Goal: Transaction & Acquisition: Subscribe to service/newsletter

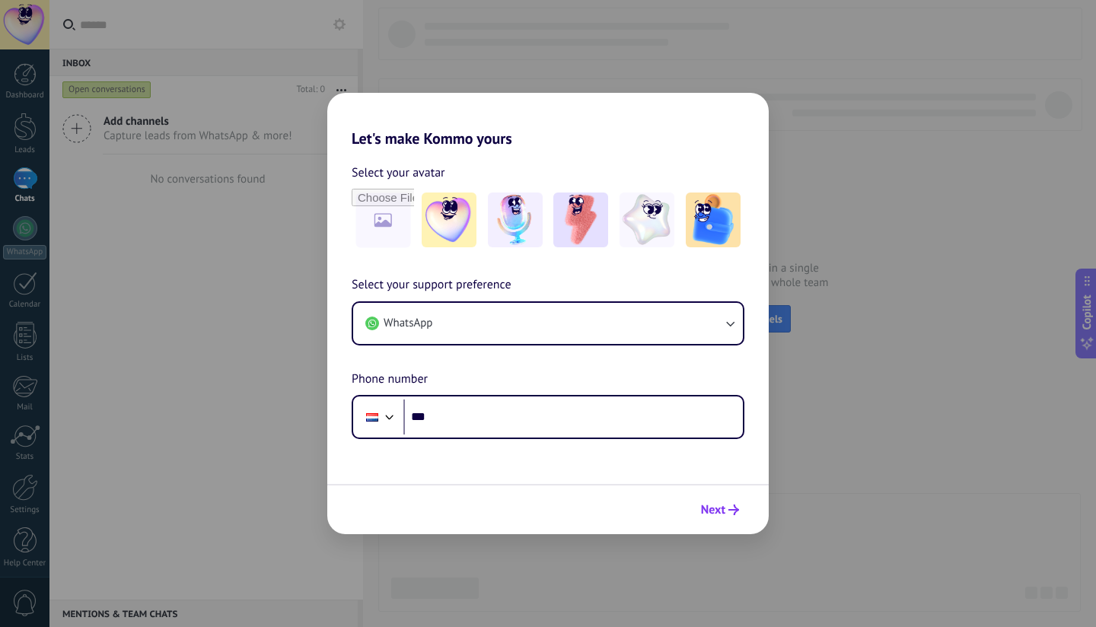
click at [734, 505] on button "Next" at bounding box center [720, 510] width 52 height 26
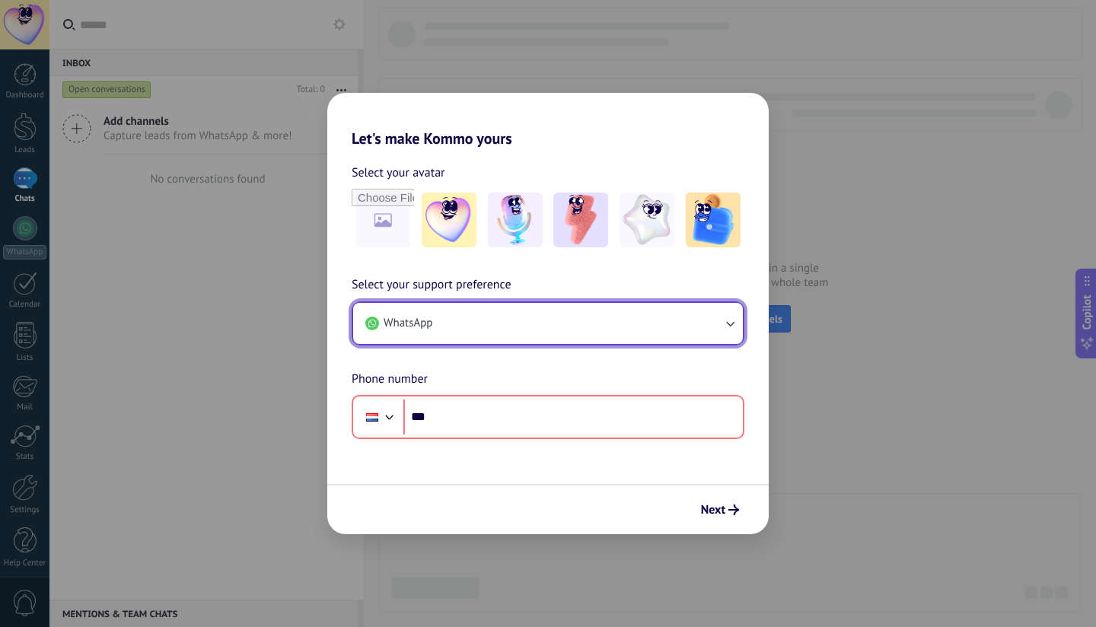
click at [608, 331] on button "WhatsApp" at bounding box center [548, 323] width 390 height 41
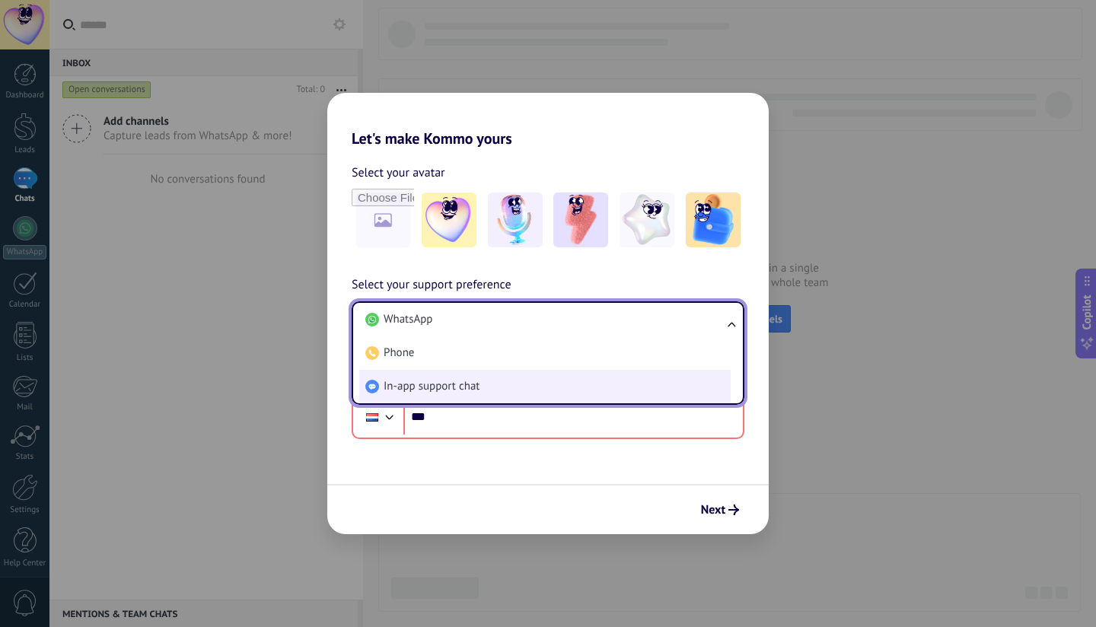
click at [593, 384] on li "In-app support chat" at bounding box center [544, 386] width 371 height 33
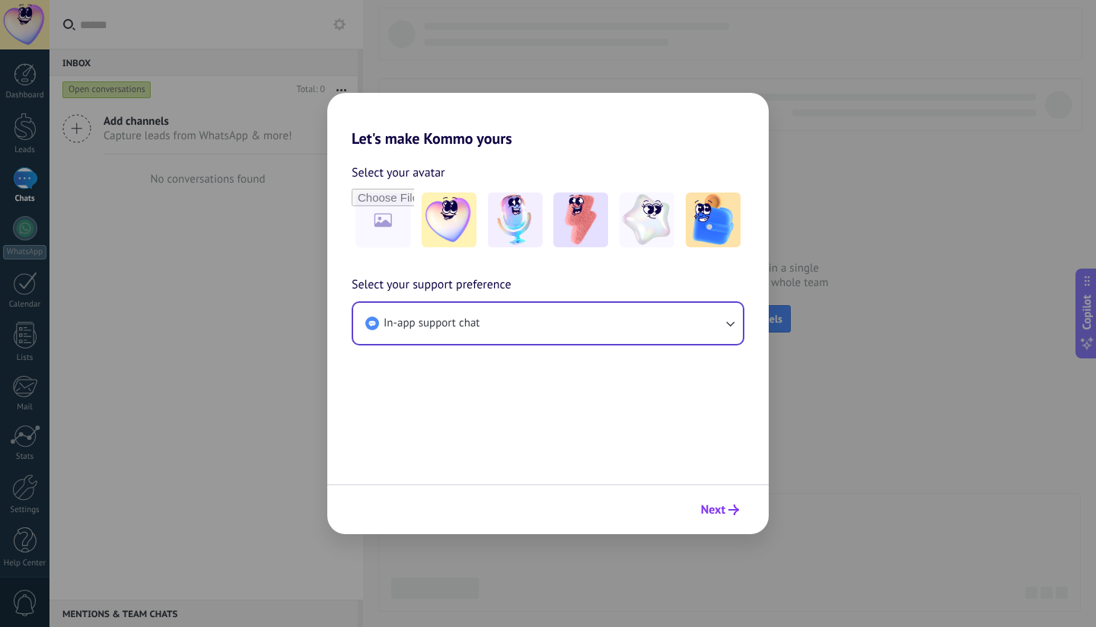
click at [717, 505] on span "Next" at bounding box center [713, 510] width 24 height 11
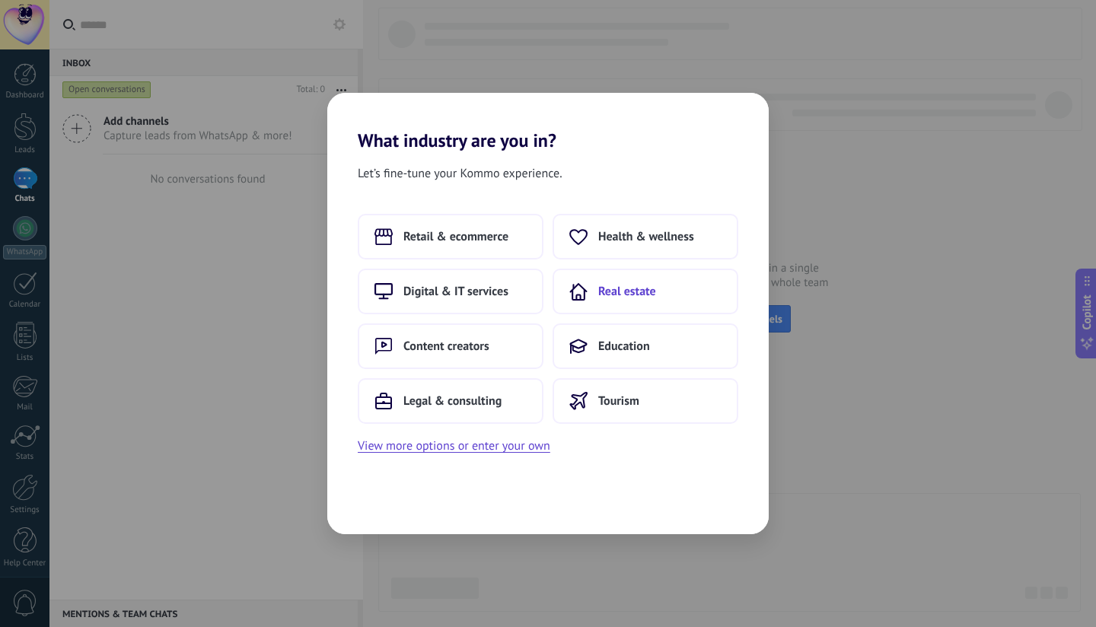
click at [629, 282] on button "Real estate" at bounding box center [646, 292] width 186 height 46
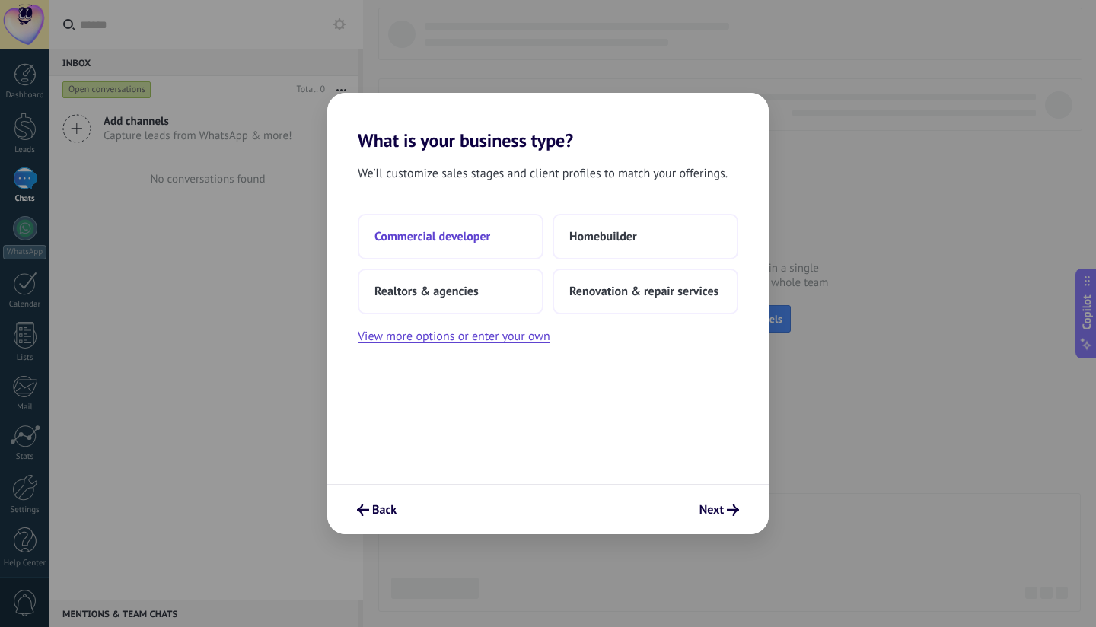
click at [444, 236] on span "Commercial developer" at bounding box center [432, 236] width 116 height 15
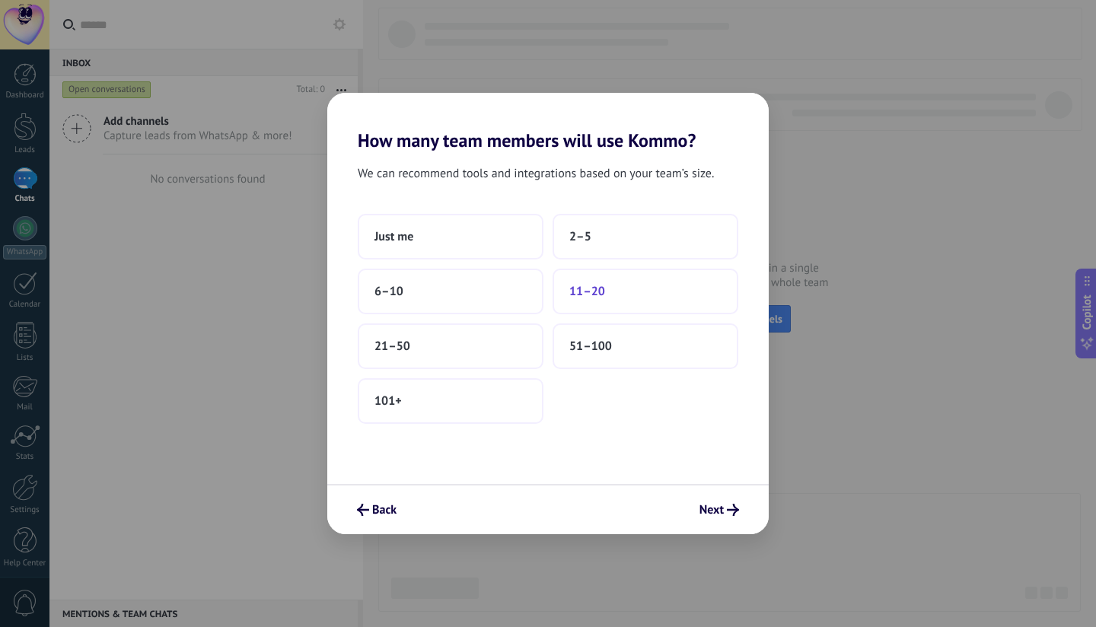
click at [610, 290] on button "11–20" at bounding box center [646, 292] width 186 height 46
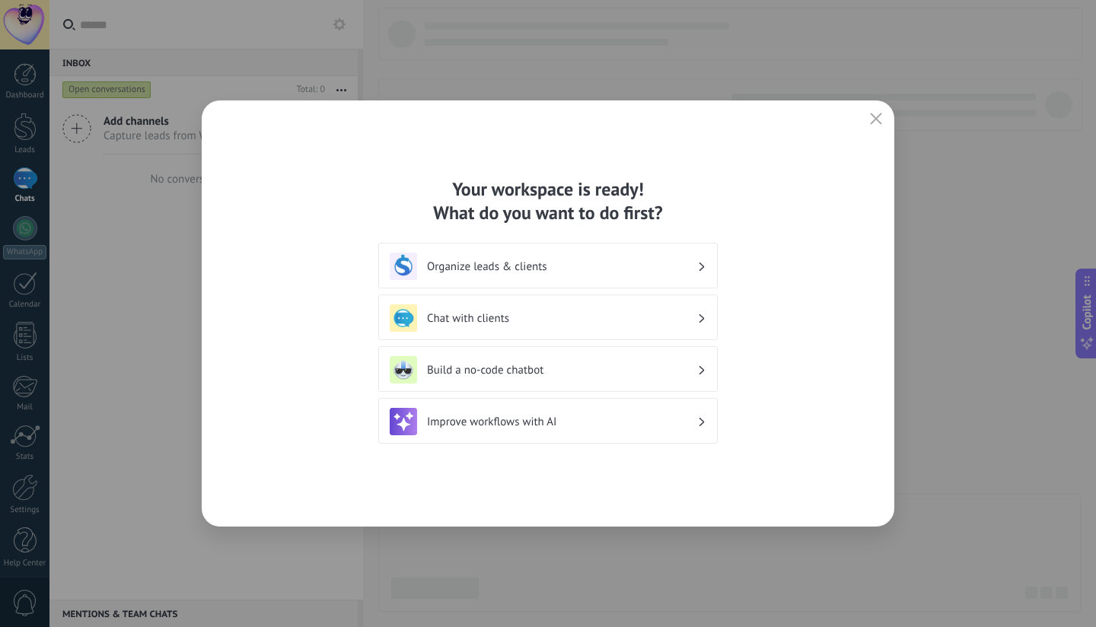
click at [505, 315] on h3 "Chat with clients" at bounding box center [562, 318] width 270 height 14
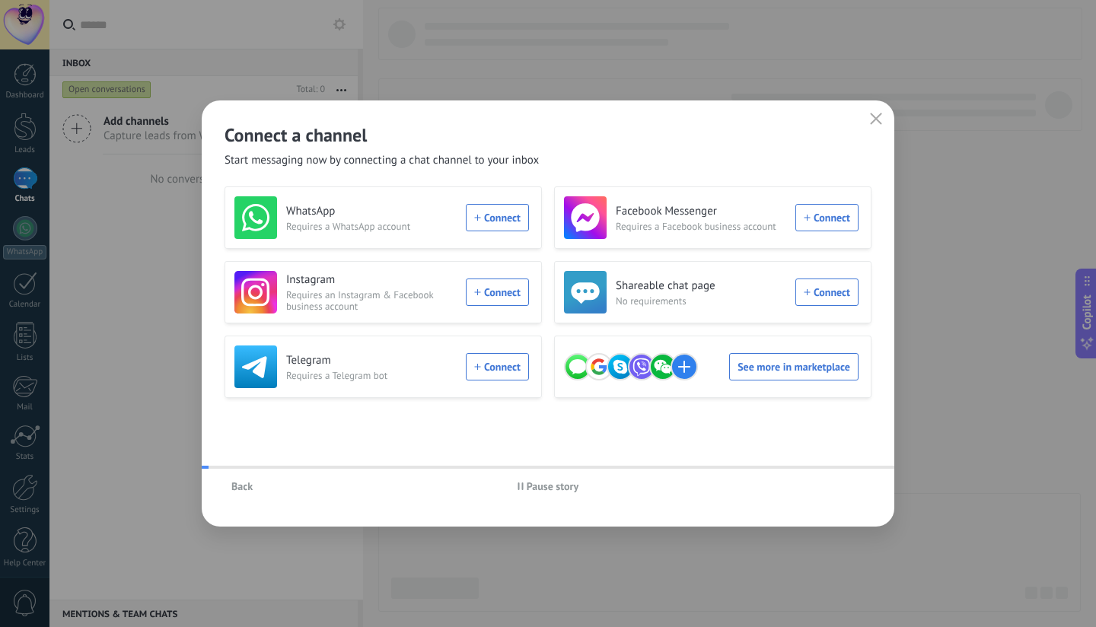
click at [387, 257] on div "WhatsApp Requires a WhatsApp account Connect Facebook Messenger Requires a Face…" at bounding box center [548, 292] width 647 height 212
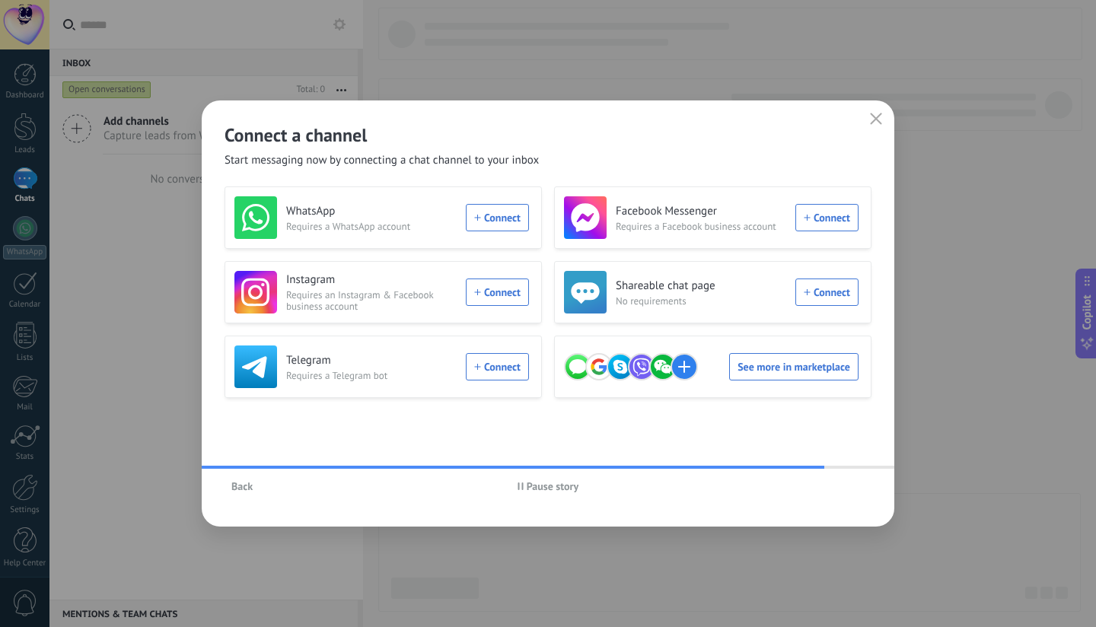
click at [570, 489] on span "Pause story" at bounding box center [553, 486] width 53 height 11
click at [495, 294] on div "Instagram Requires an Instagram & Facebook business account Connect" at bounding box center [381, 292] width 295 height 43
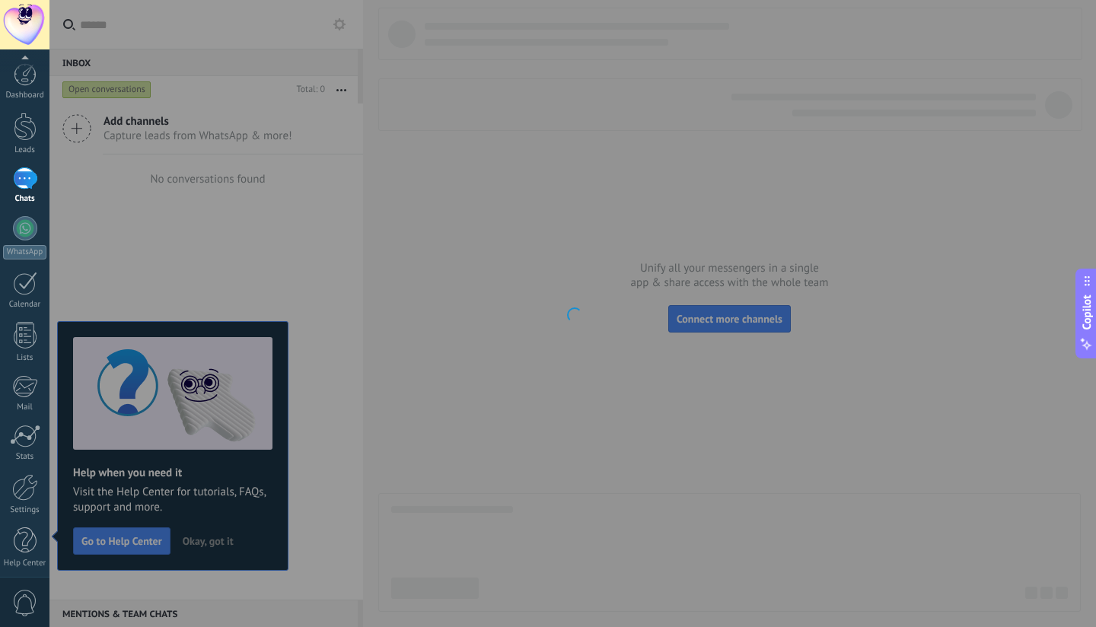
scroll to position [6, 0]
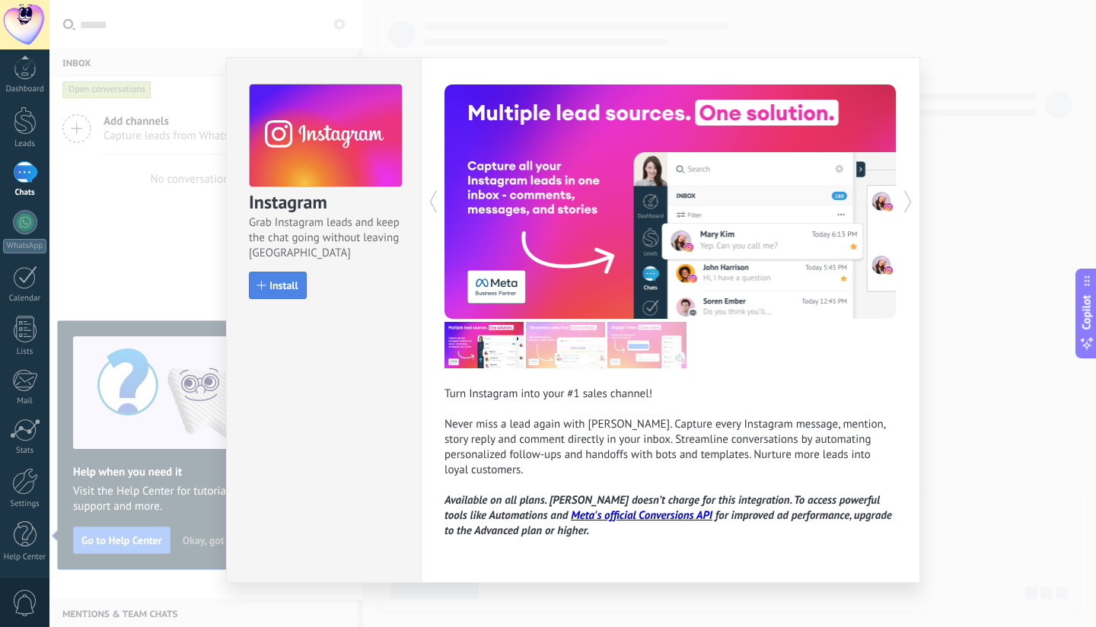
click at [282, 280] on span "Install" at bounding box center [283, 285] width 29 height 11
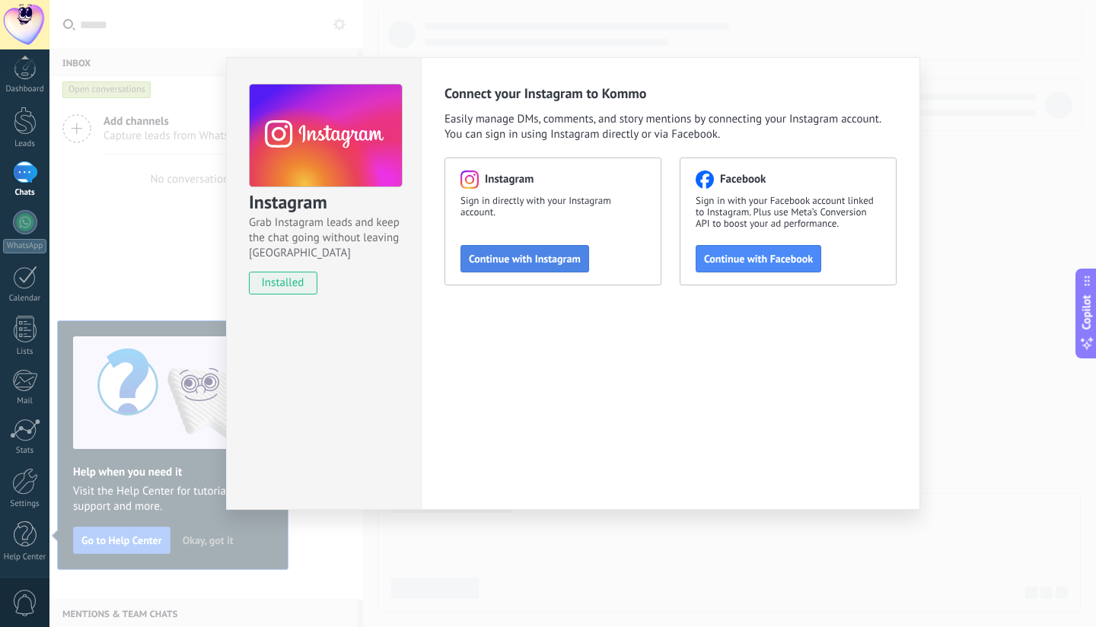
click at [574, 258] on span "Continue with Instagram" at bounding box center [525, 258] width 112 height 11
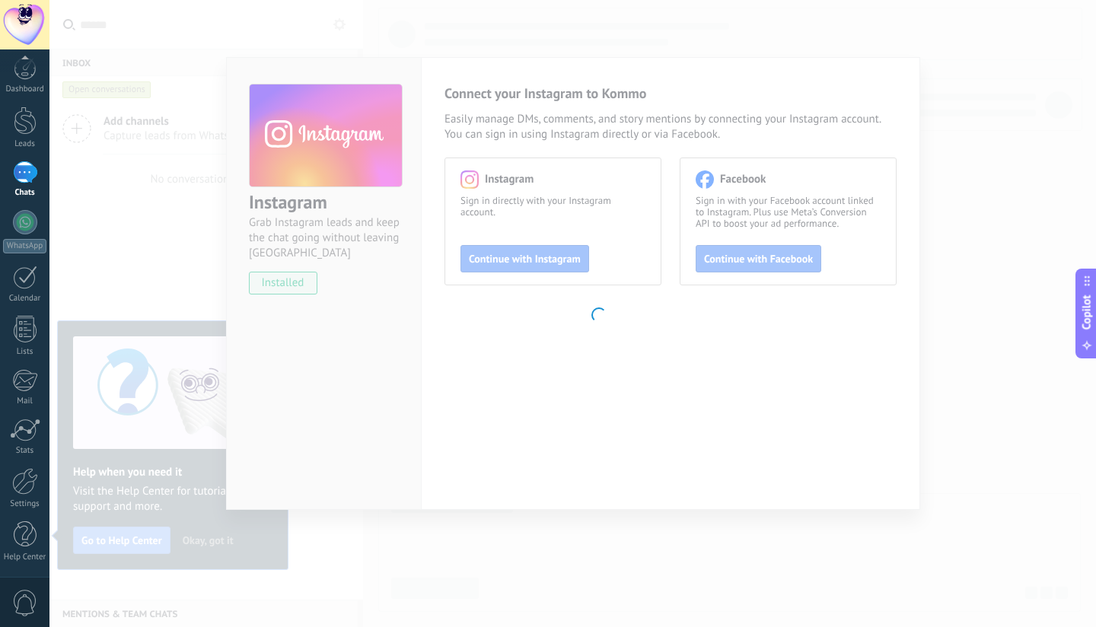
click at [148, 307] on body ".abecls-1,.abecls-2{fill-rule:evenodd}.abecls-2{fill:#fff} .abhcls-1{fill:none}…" at bounding box center [548, 313] width 1096 height 627
click at [964, 71] on body ".abecls-1,.abecls-2{fill-rule:evenodd}.abecls-2{fill:#fff} .abhcls-1{fill:none}…" at bounding box center [548, 313] width 1096 height 627
click at [27, 536] on div at bounding box center [25, 534] width 23 height 27
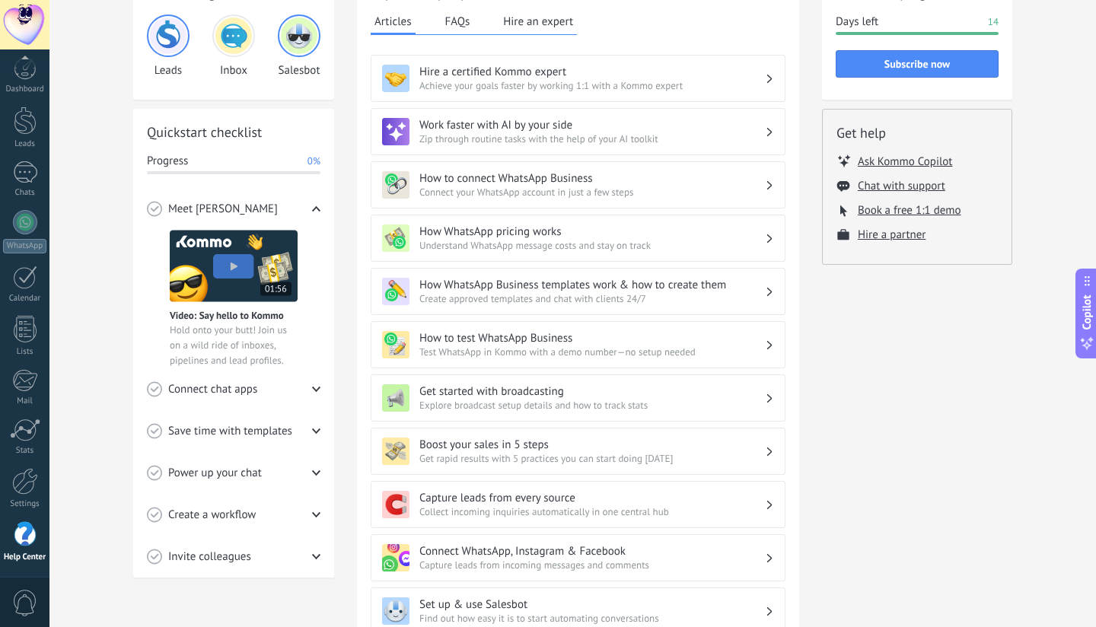
scroll to position [108, 0]
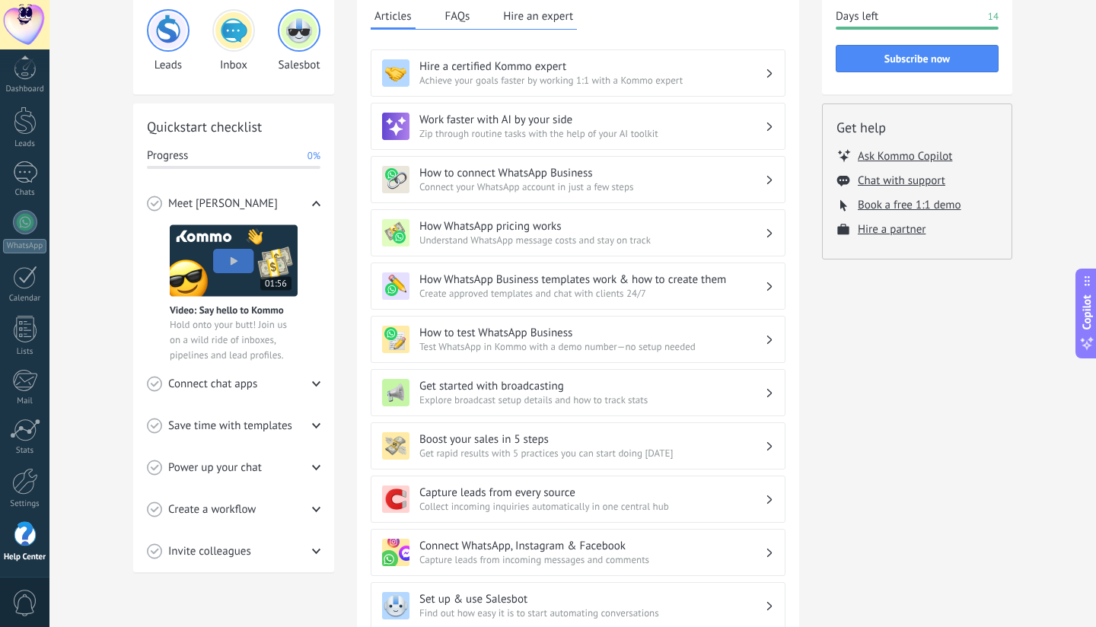
click at [250, 386] on span "Connect chat apps" at bounding box center [212, 384] width 89 height 15
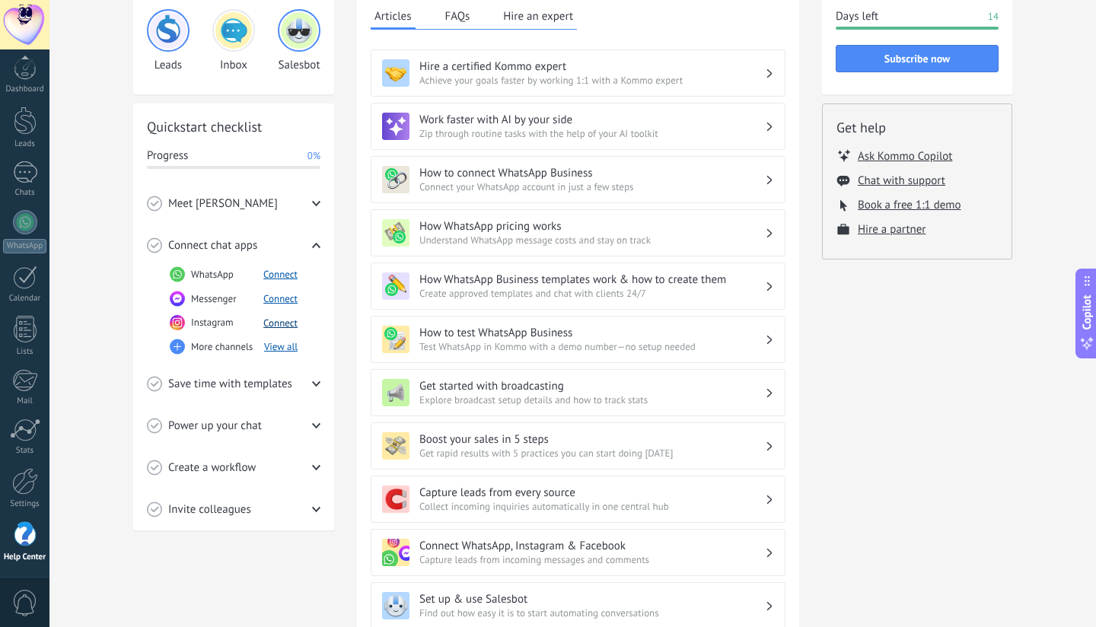
click at [282, 326] on button "Connect" at bounding box center [280, 323] width 34 height 13
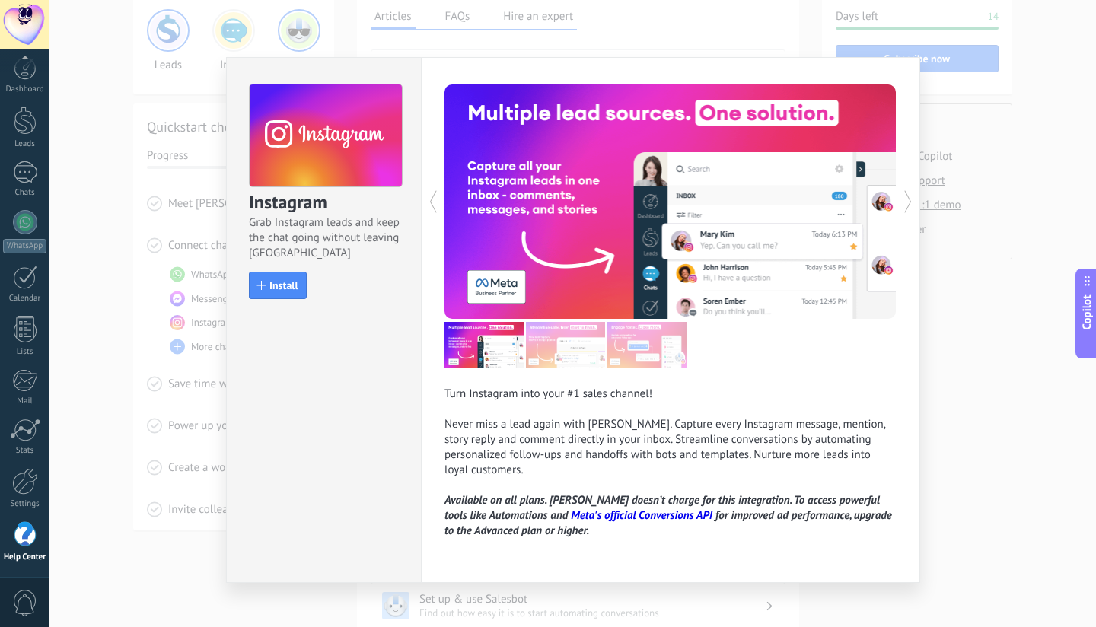
click at [119, 234] on div "Instagram Grab Instagram leads and keep the chat going without leaving Kommo In…" at bounding box center [572, 313] width 1047 height 627
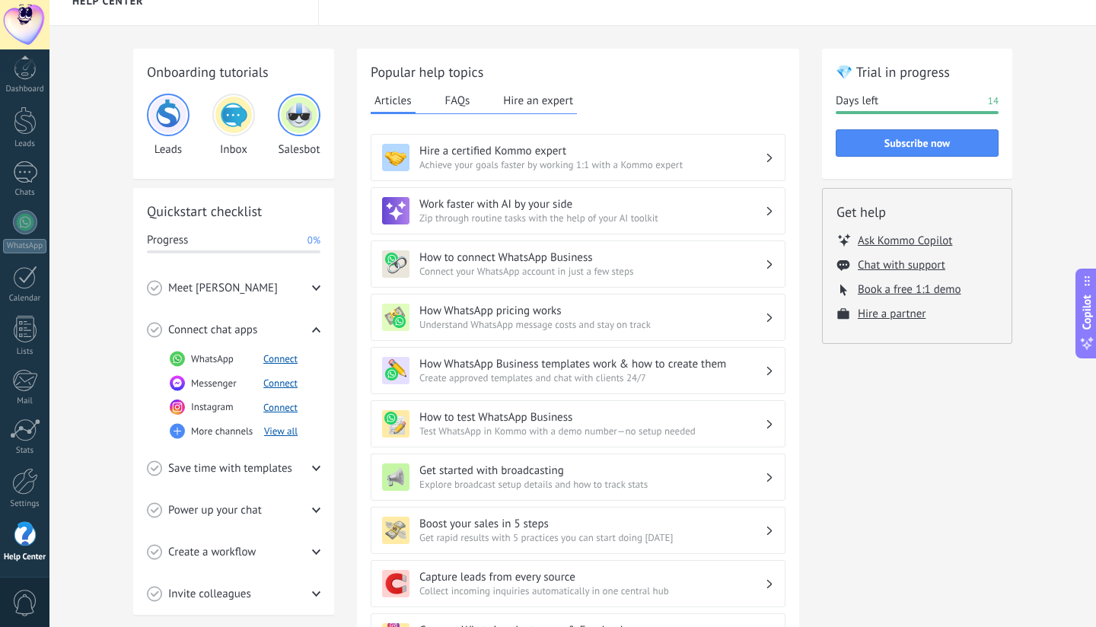
scroll to position [0, 0]
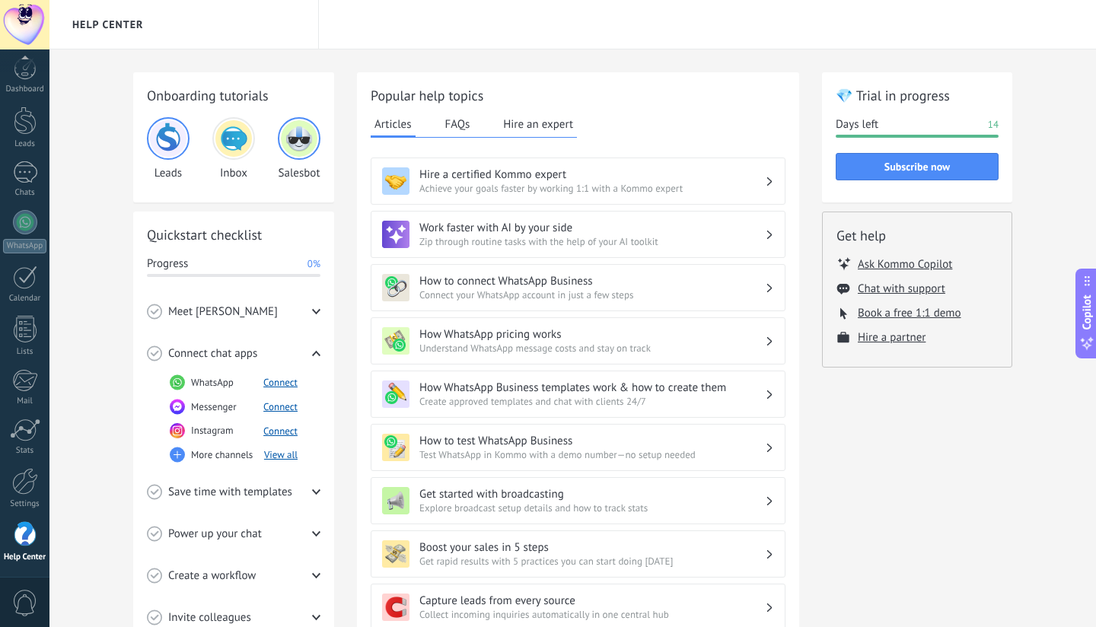
click at [304, 317] on div "Meet [PERSON_NAME]" at bounding box center [234, 312] width 174 height 42
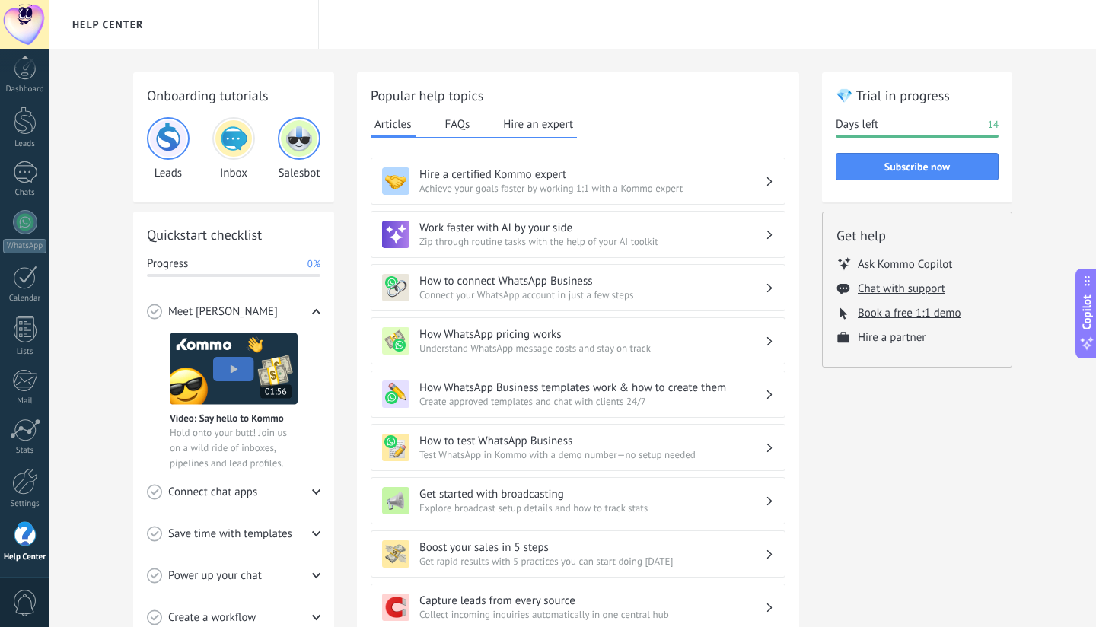
click at [304, 317] on div "Meet [PERSON_NAME]" at bounding box center [234, 312] width 174 height 42
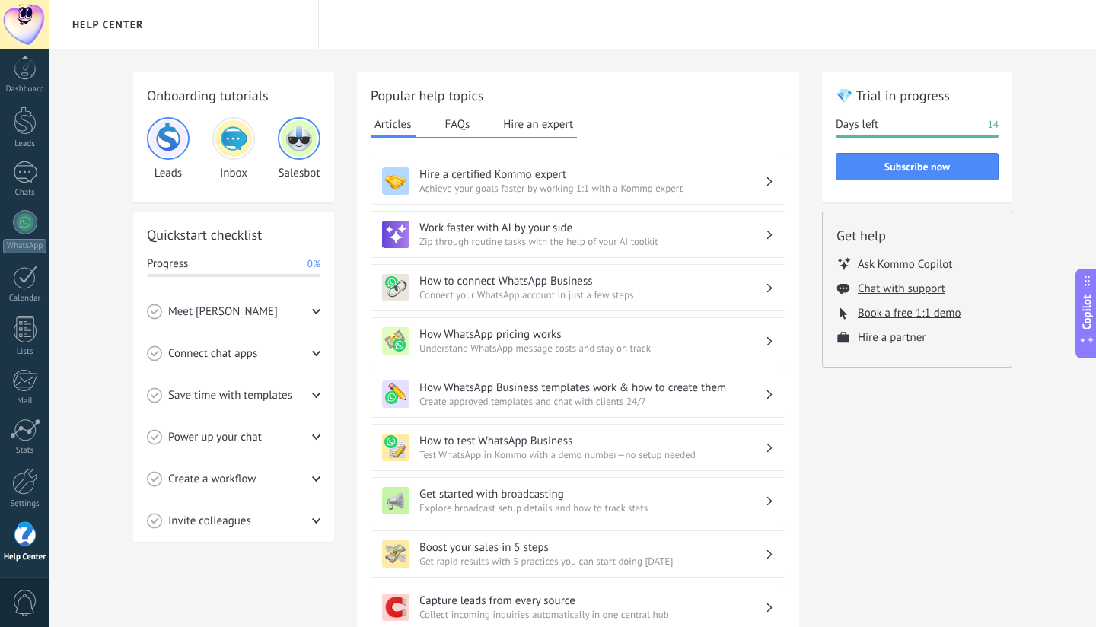
click at [269, 432] on div "Power up your chat" at bounding box center [234, 437] width 174 height 42
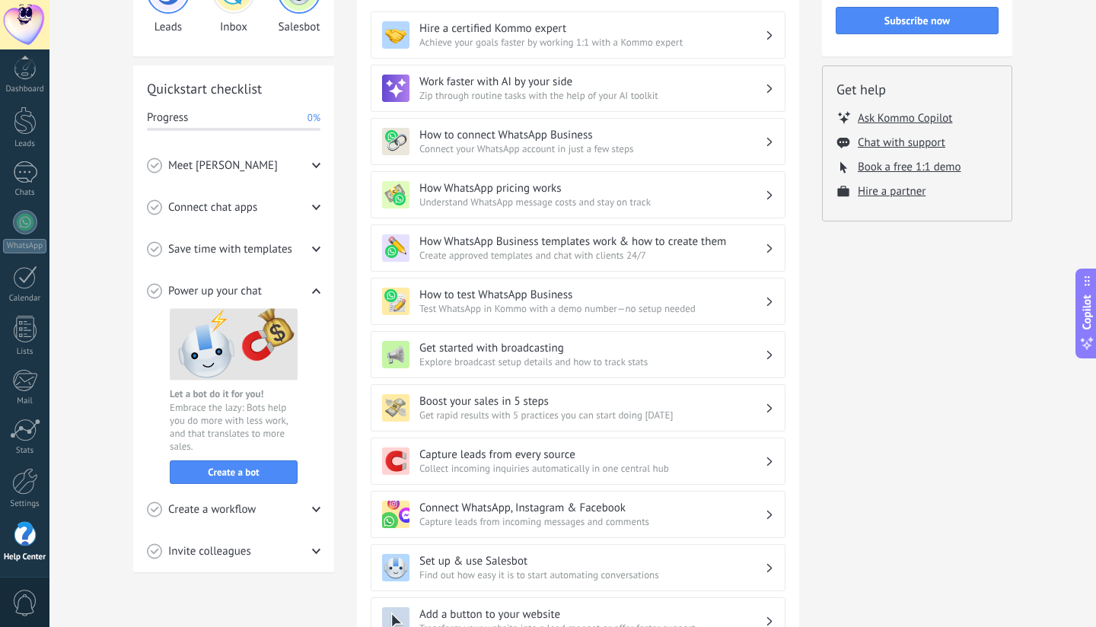
scroll to position [151, 0]
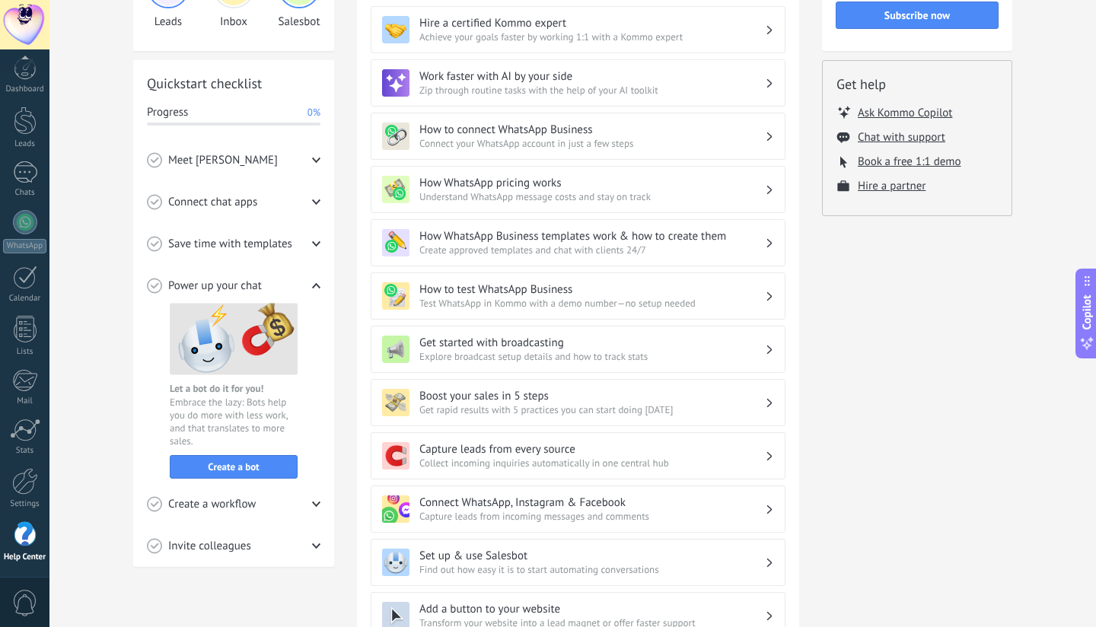
click at [236, 258] on div "Save time with templates" at bounding box center [234, 244] width 174 height 42
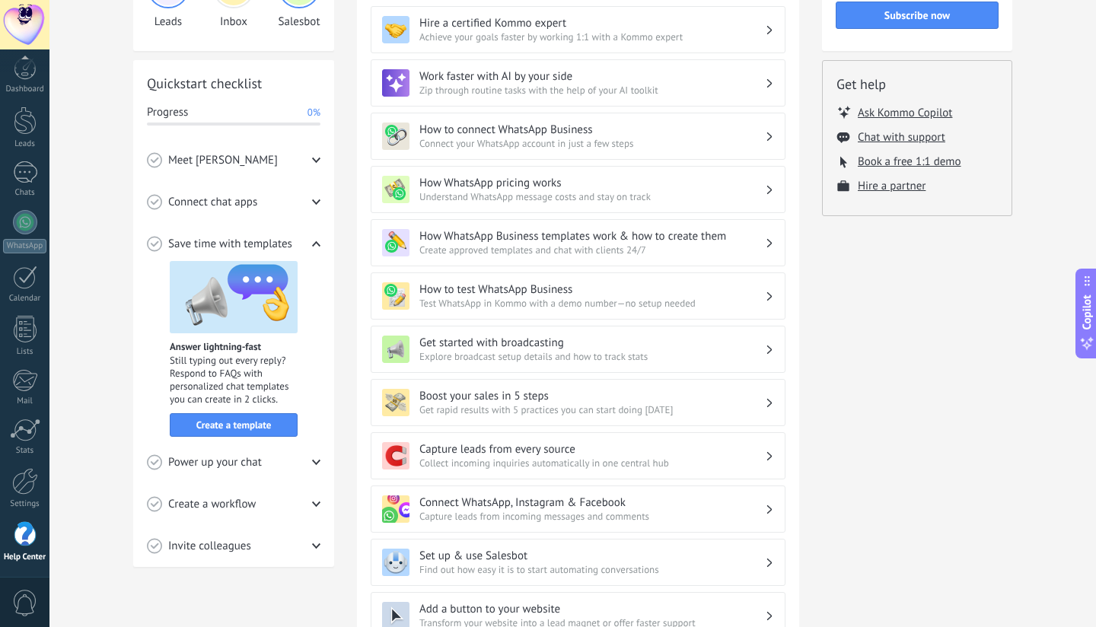
click at [217, 219] on div "Connect chat apps" at bounding box center [234, 202] width 174 height 42
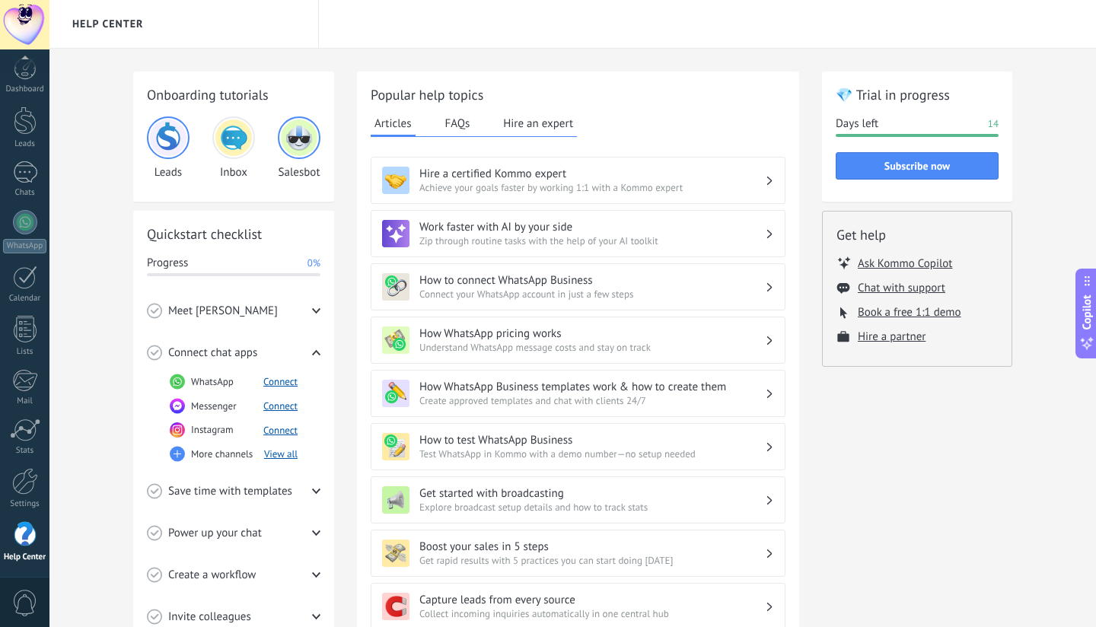
scroll to position [0, 0]
click at [164, 132] on img at bounding box center [168, 138] width 37 height 37
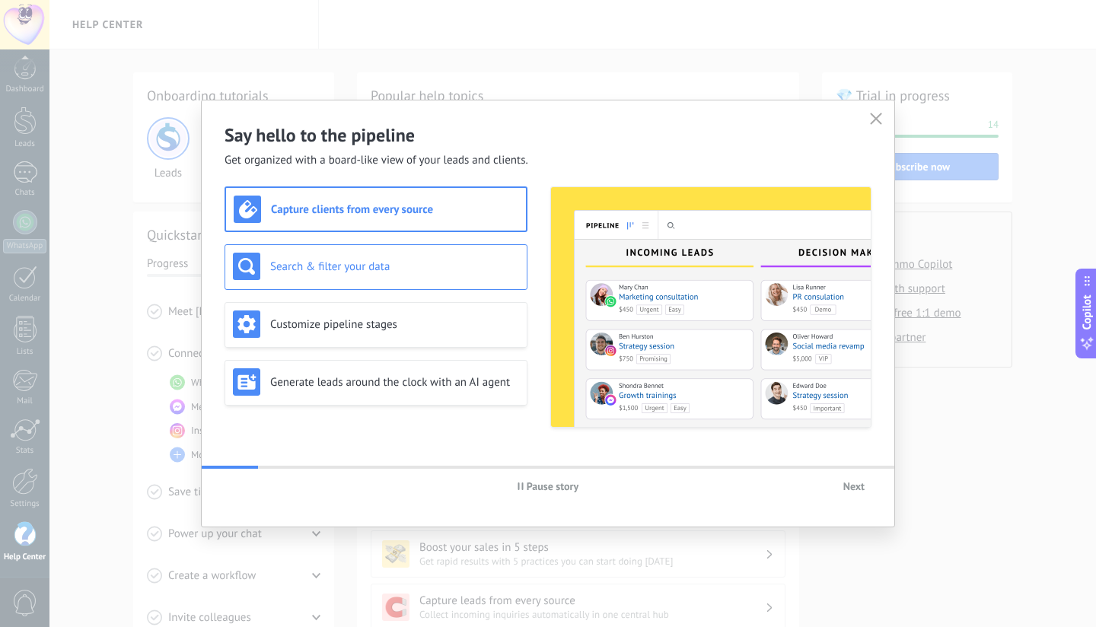
click at [346, 257] on div "Search & filter your data" at bounding box center [376, 266] width 286 height 27
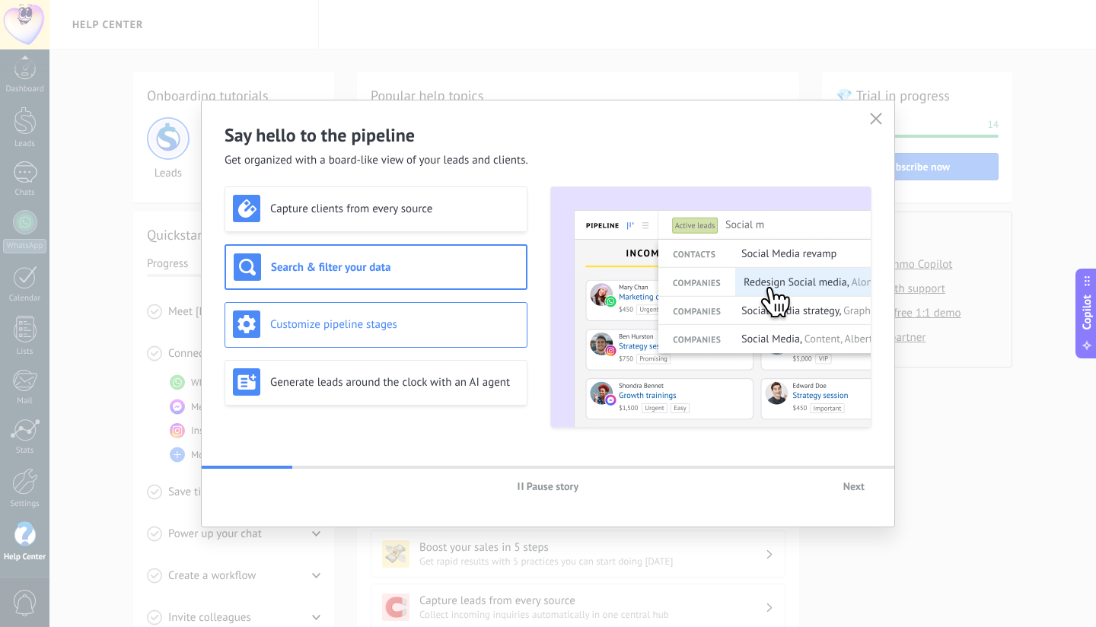
click at [361, 339] on div "Customize pipeline stages" at bounding box center [376, 325] width 303 height 46
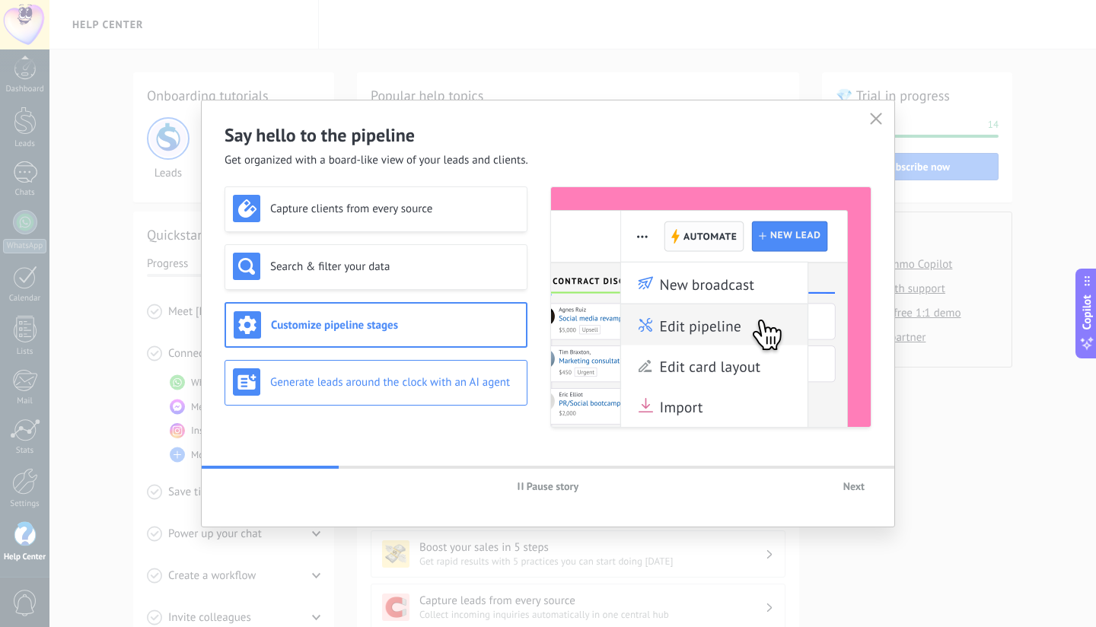
click at [396, 387] on h3 "Generate leads around the clock with an AI agent" at bounding box center [394, 382] width 249 height 14
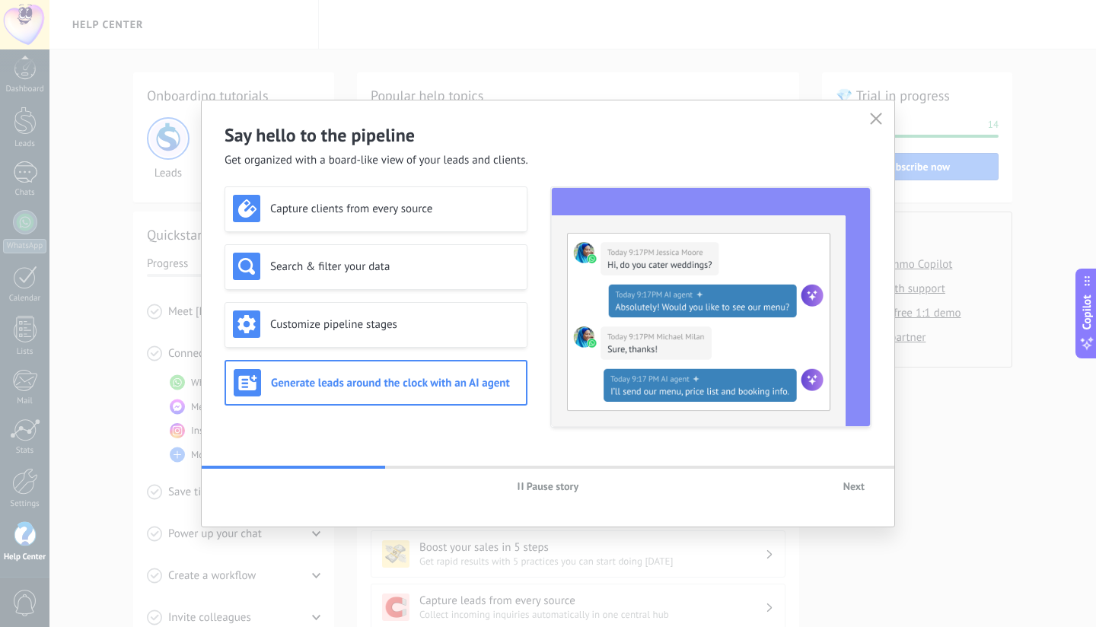
click at [859, 490] on span "Next" at bounding box center [853, 486] width 21 height 11
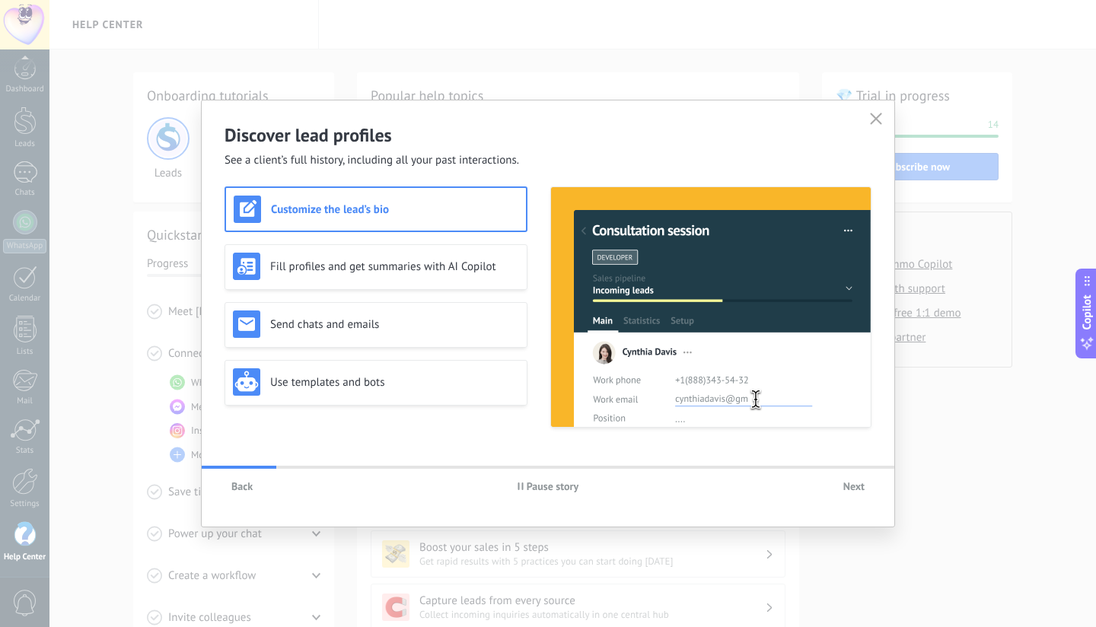
click at [859, 490] on span "Next" at bounding box center [853, 486] width 21 height 11
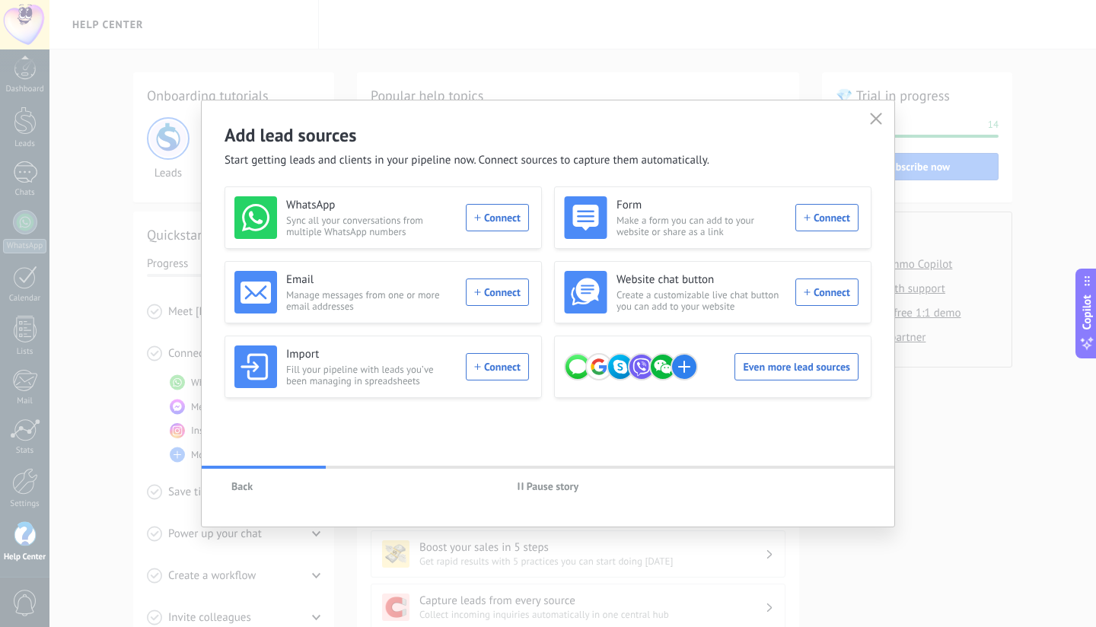
click at [859, 490] on div "Back Pause story" at bounding box center [548, 486] width 693 height 35
click at [774, 377] on div "Even more lead sources" at bounding box center [711, 367] width 295 height 43
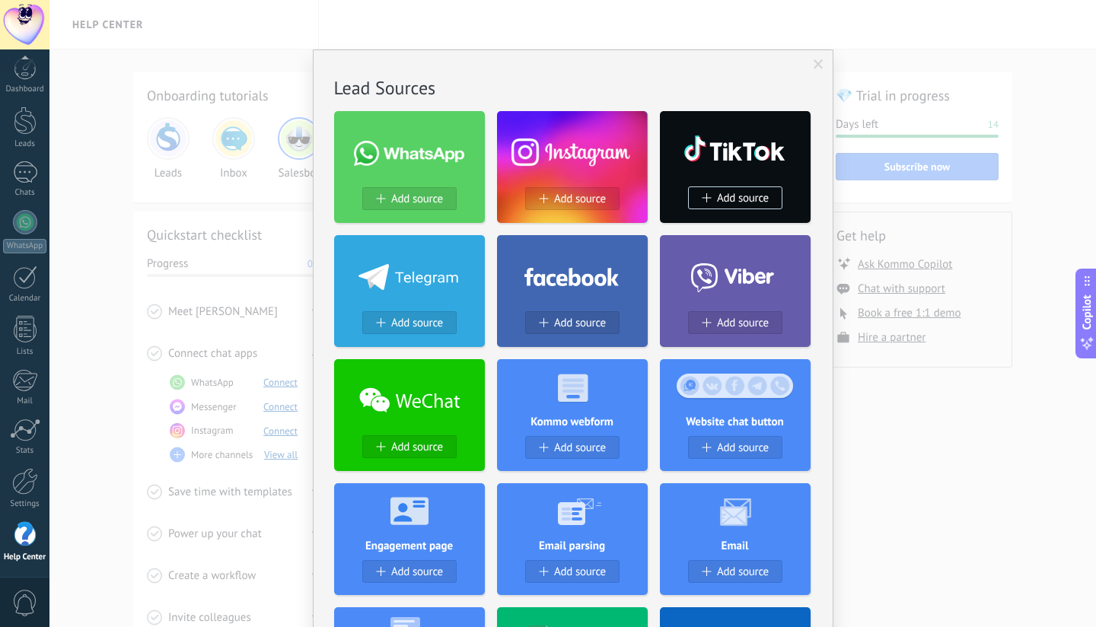
scroll to position [4, 0]
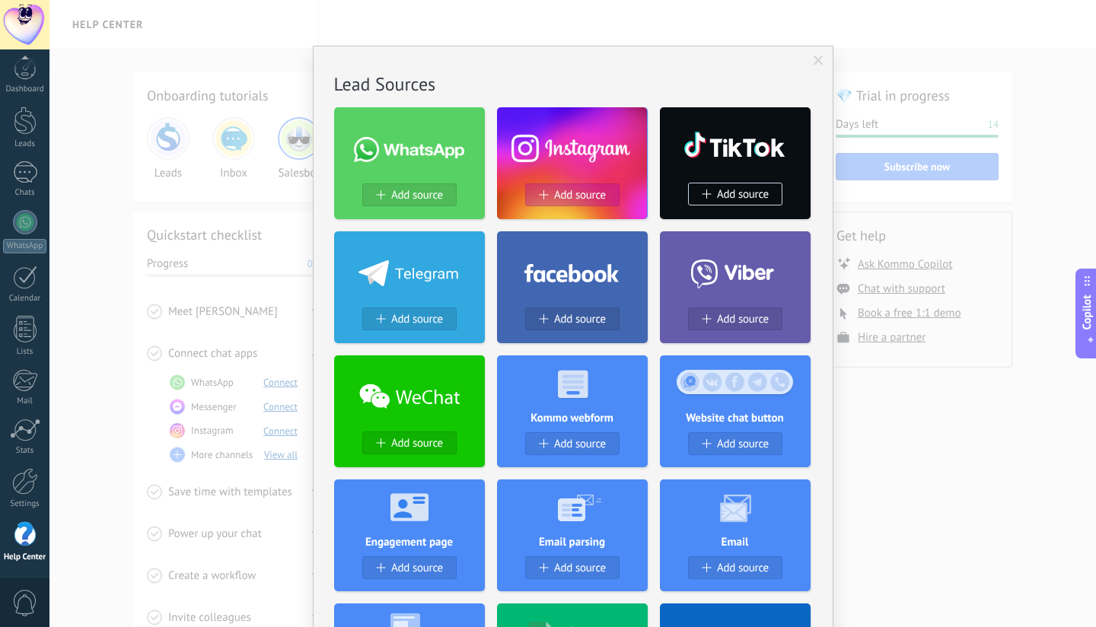
click at [585, 183] on div "Add source" at bounding box center [572, 200] width 151 height 35
click at [575, 204] on button "Add source" at bounding box center [572, 194] width 94 height 23
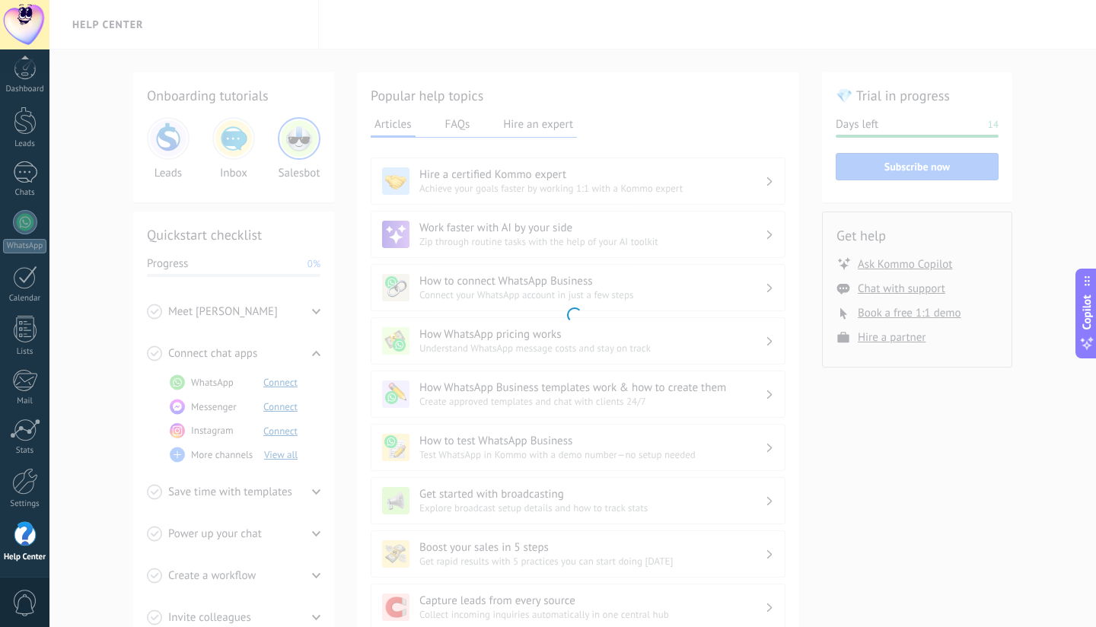
scroll to position [0, 0]
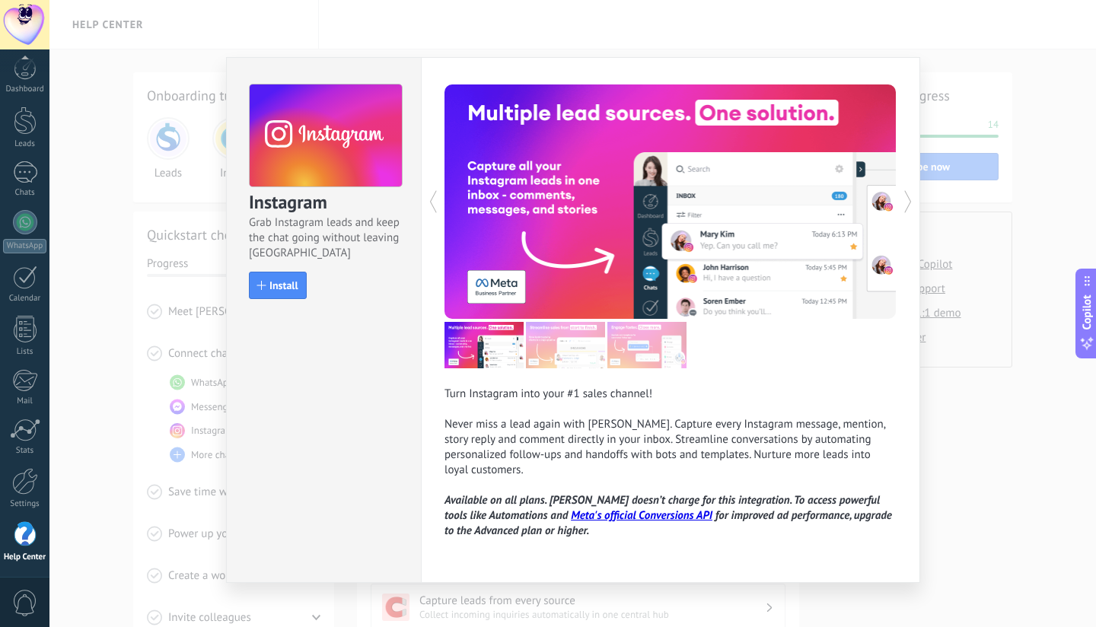
click at [164, 387] on div "Instagram Grab Instagram leads and keep the chat going without leaving Kommo In…" at bounding box center [572, 313] width 1047 height 627
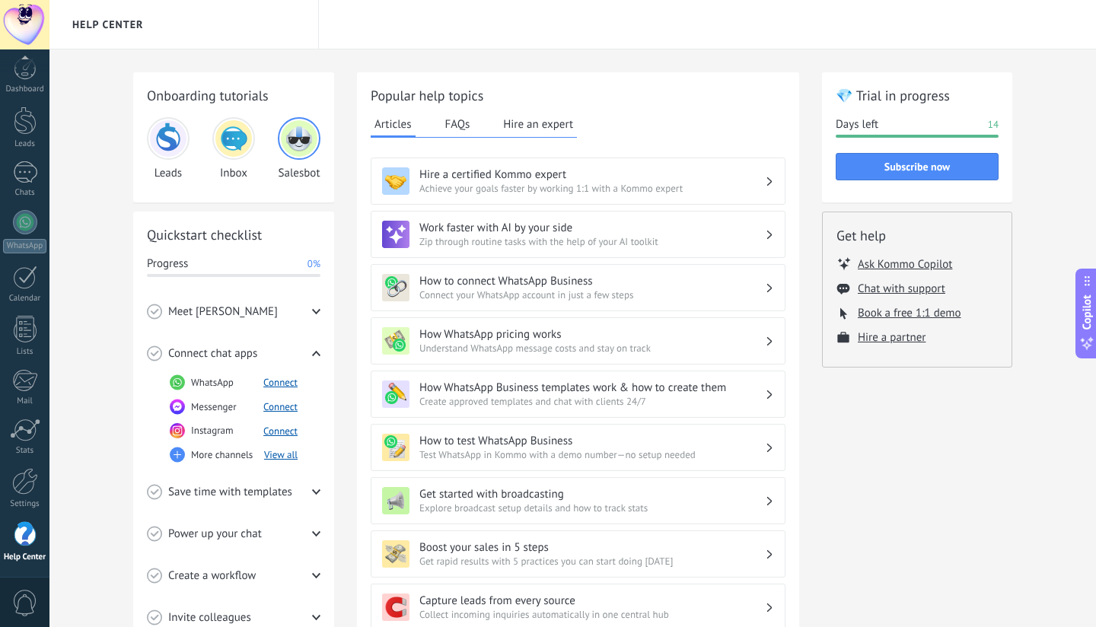
click at [312, 268] on span "0%" at bounding box center [313, 263] width 13 height 15
click at [553, 131] on button "Hire an expert" at bounding box center [538, 124] width 78 height 23
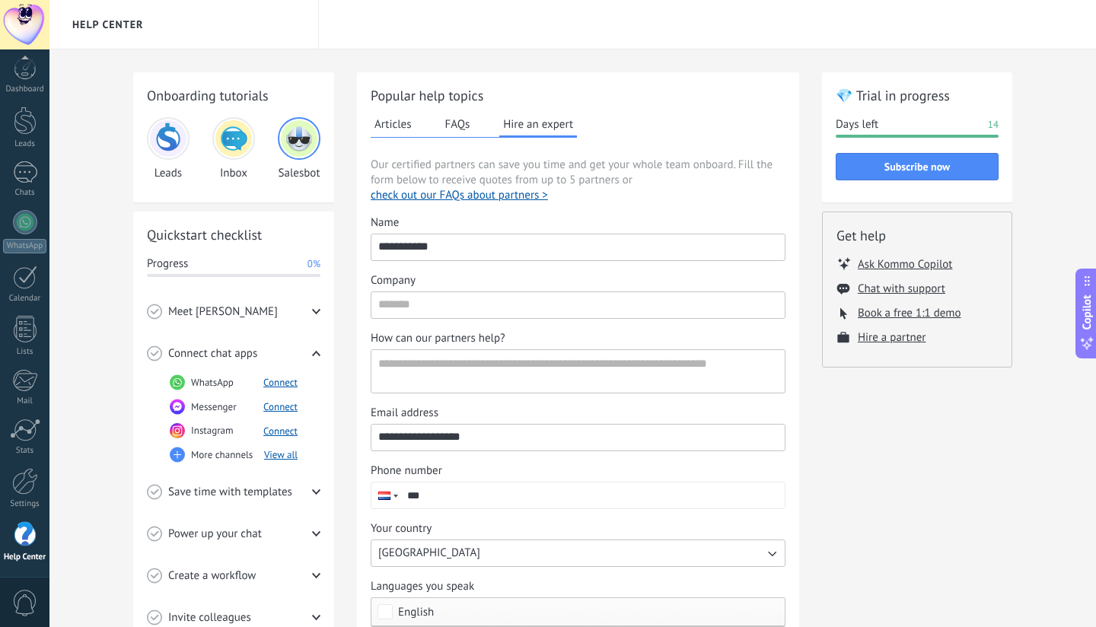
click at [461, 137] on div "Articles FAQs Hire an expert" at bounding box center [474, 125] width 206 height 25
click at [381, 118] on button "Articles" at bounding box center [393, 124] width 45 height 23
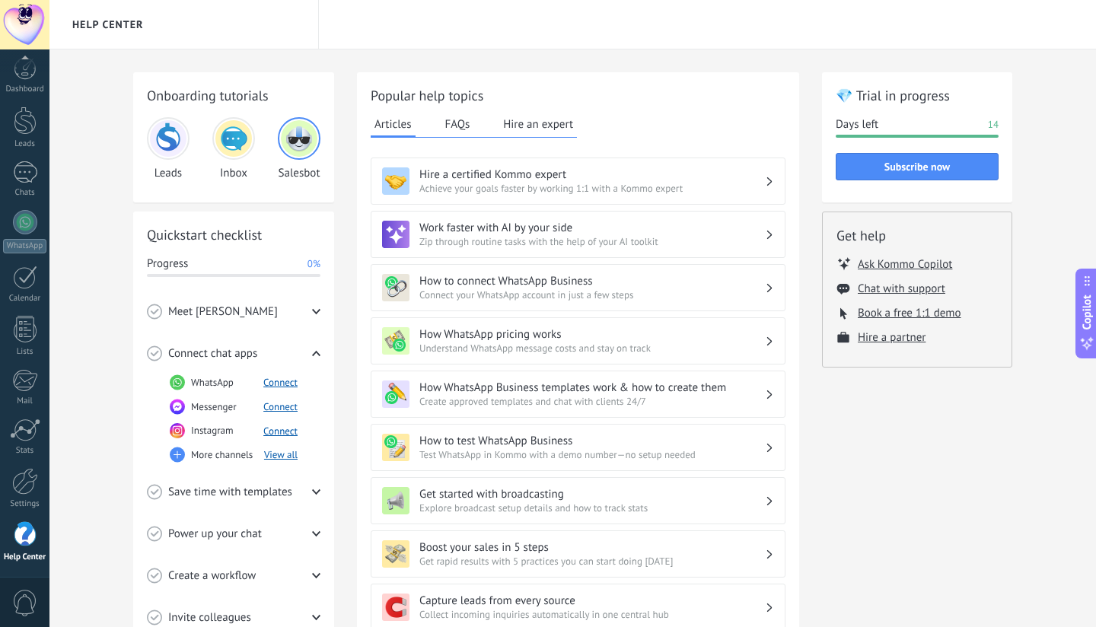
click at [222, 327] on div "Meet [PERSON_NAME]" at bounding box center [234, 312] width 174 height 42
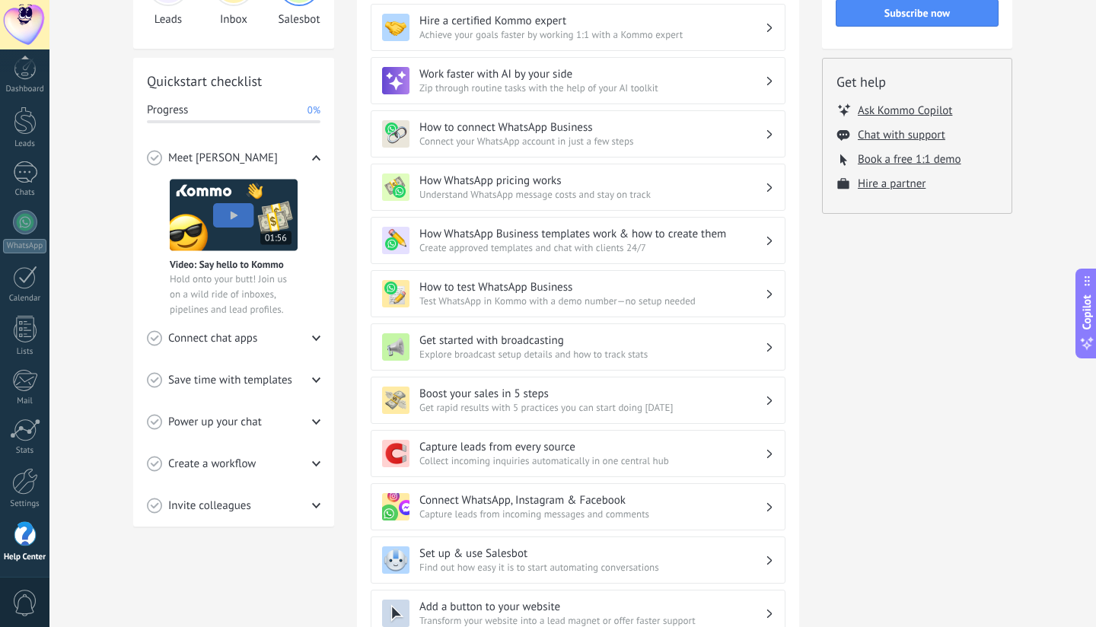
scroll to position [320, 0]
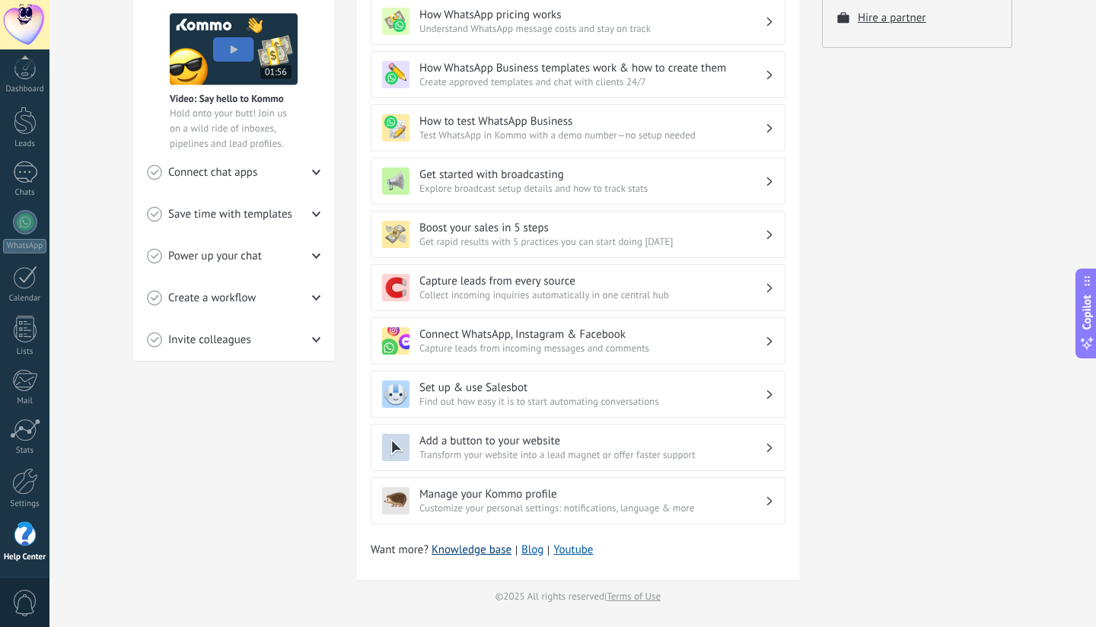
drag, startPoint x: 491, startPoint y: 553, endPoint x: 747, endPoint y: 543, distance: 256.7
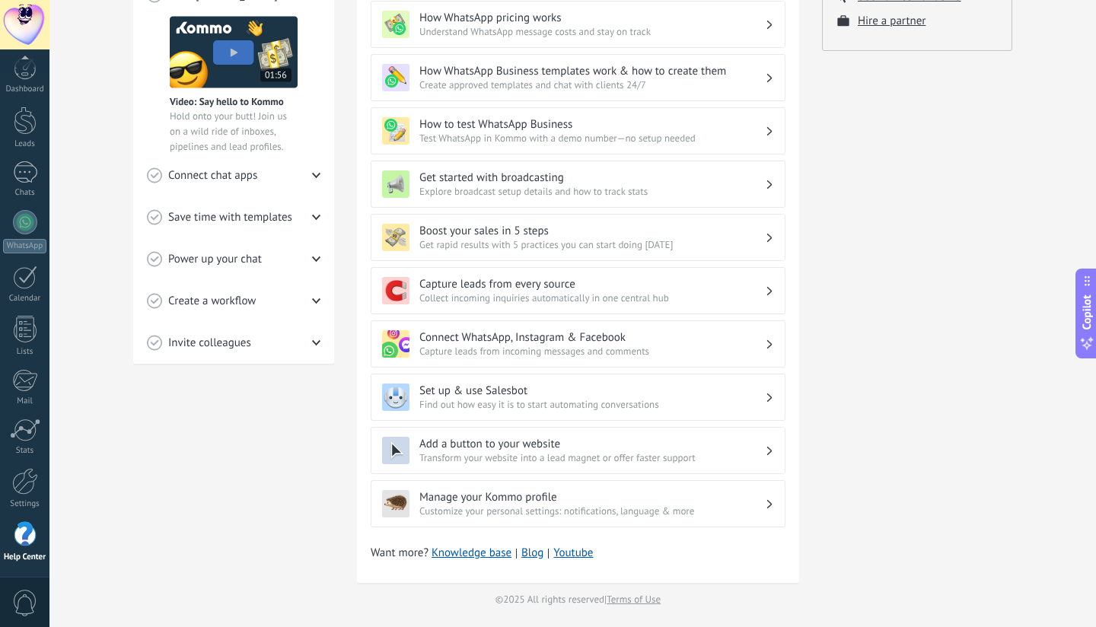
scroll to position [304, 0]
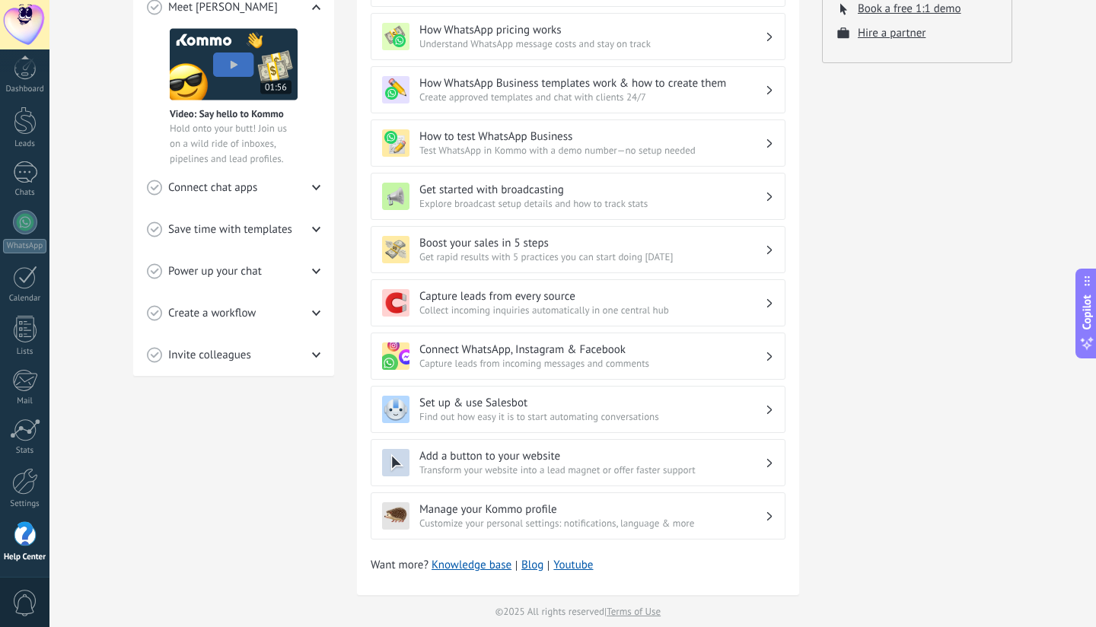
click at [758, 358] on span "Capture leads from incoming messages and comments" at bounding box center [592, 363] width 346 height 13
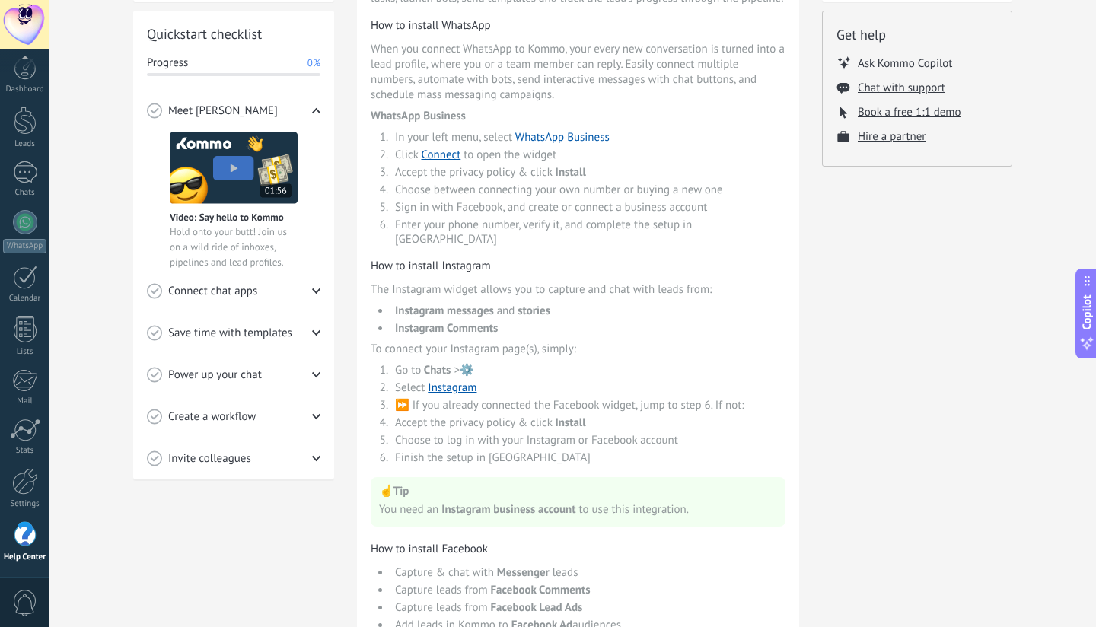
scroll to position [202, 0]
click at [444, 379] on link "Instagram" at bounding box center [452, 386] width 49 height 14
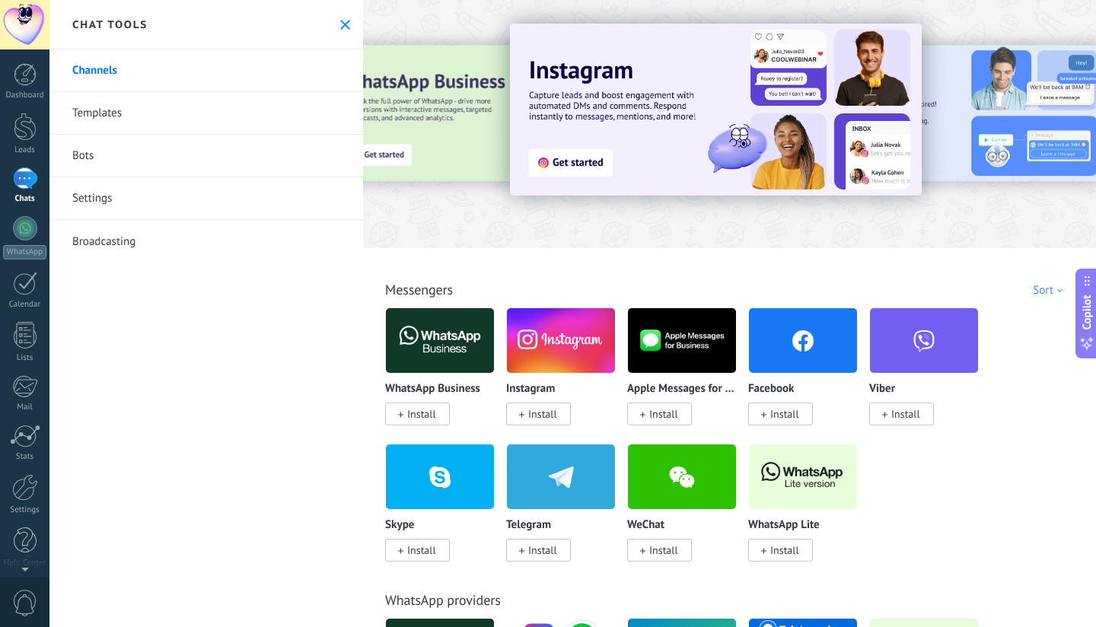
click at [343, 26] on icon at bounding box center [345, 25] width 10 height 10
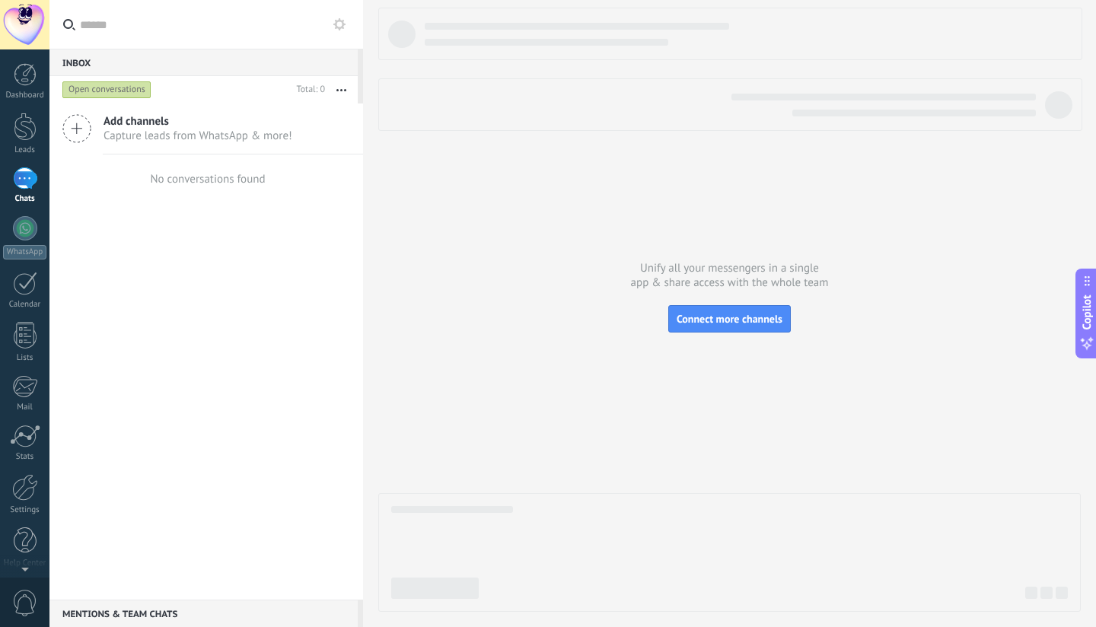
click at [343, 26] on use at bounding box center [339, 24] width 12 height 12
